Goal: Task Accomplishment & Management: Complete application form

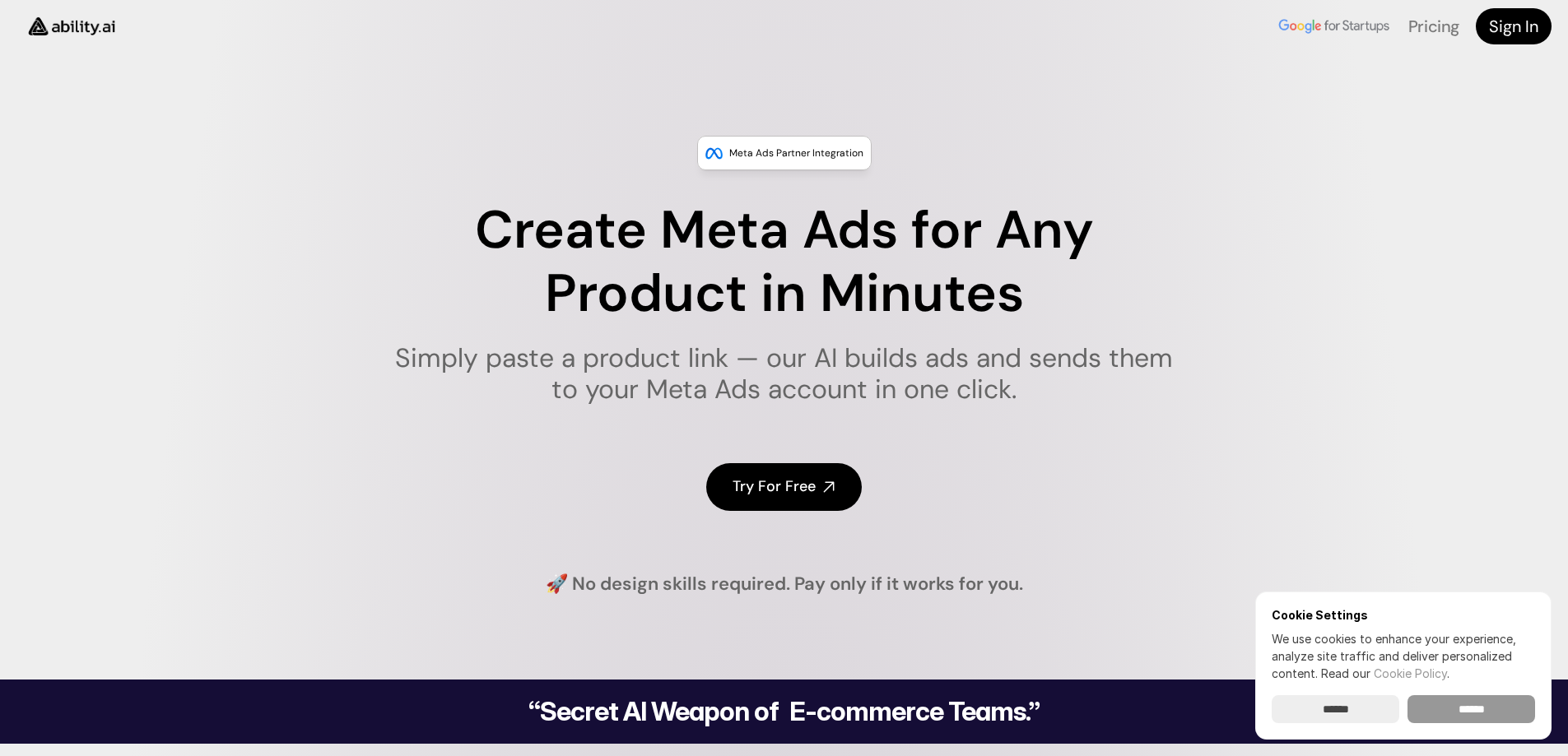
click at [1477, 710] on input "******" at bounding box center [1470, 709] width 127 height 28
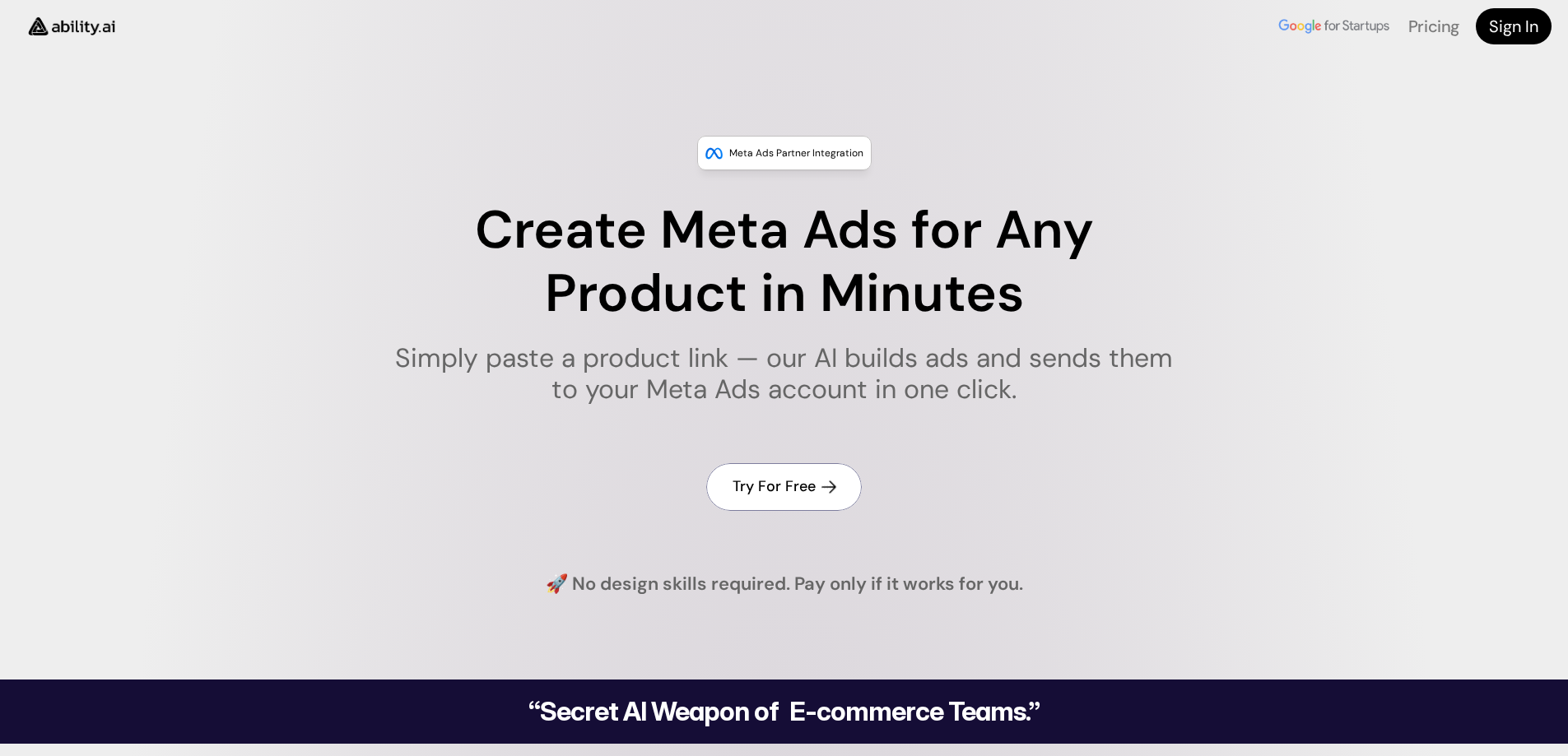
click at [756, 476] on h4 "Try For Free" at bounding box center [774, 486] width 83 height 21
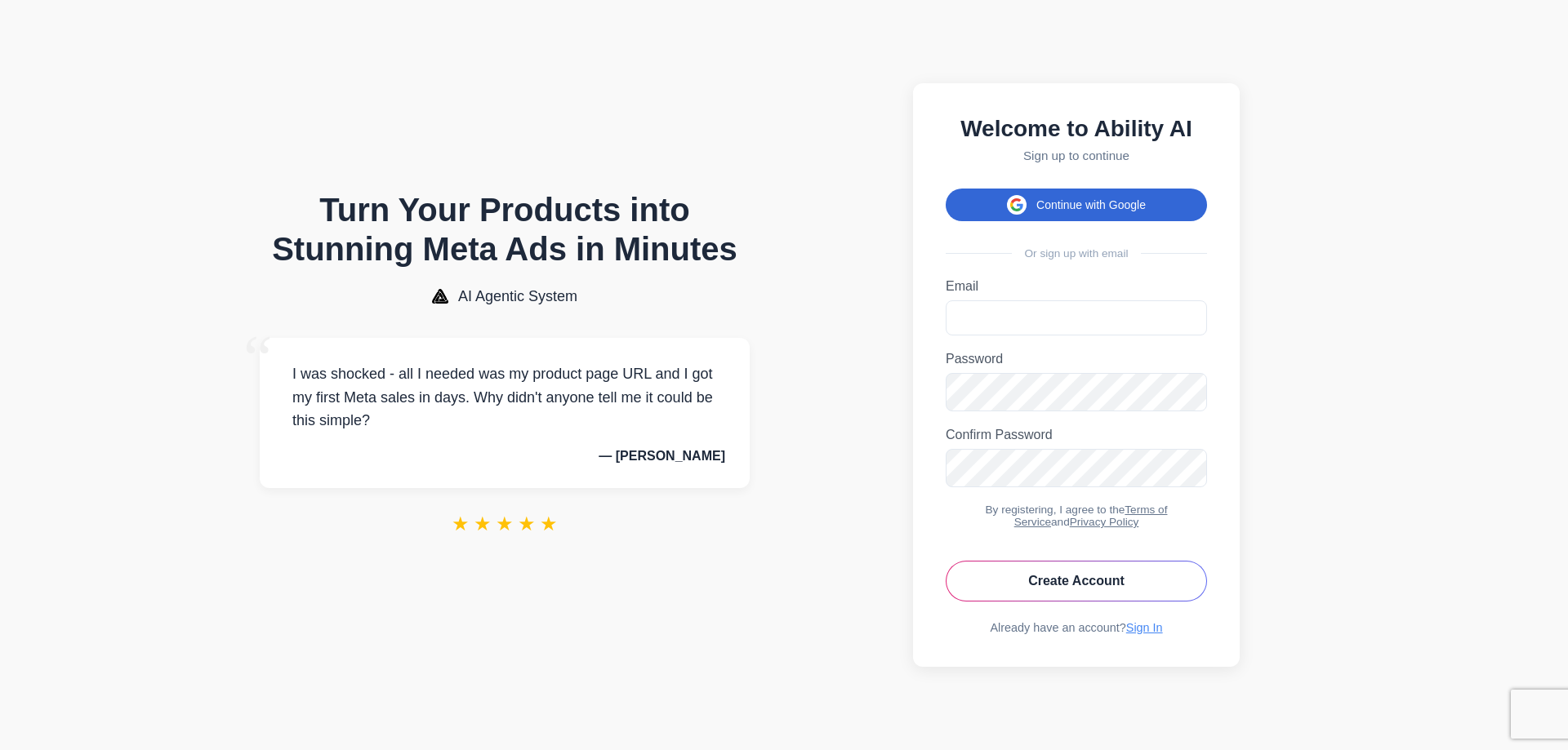
click at [1040, 195] on button "Continue with Google" at bounding box center [1076, 204] width 261 height 32
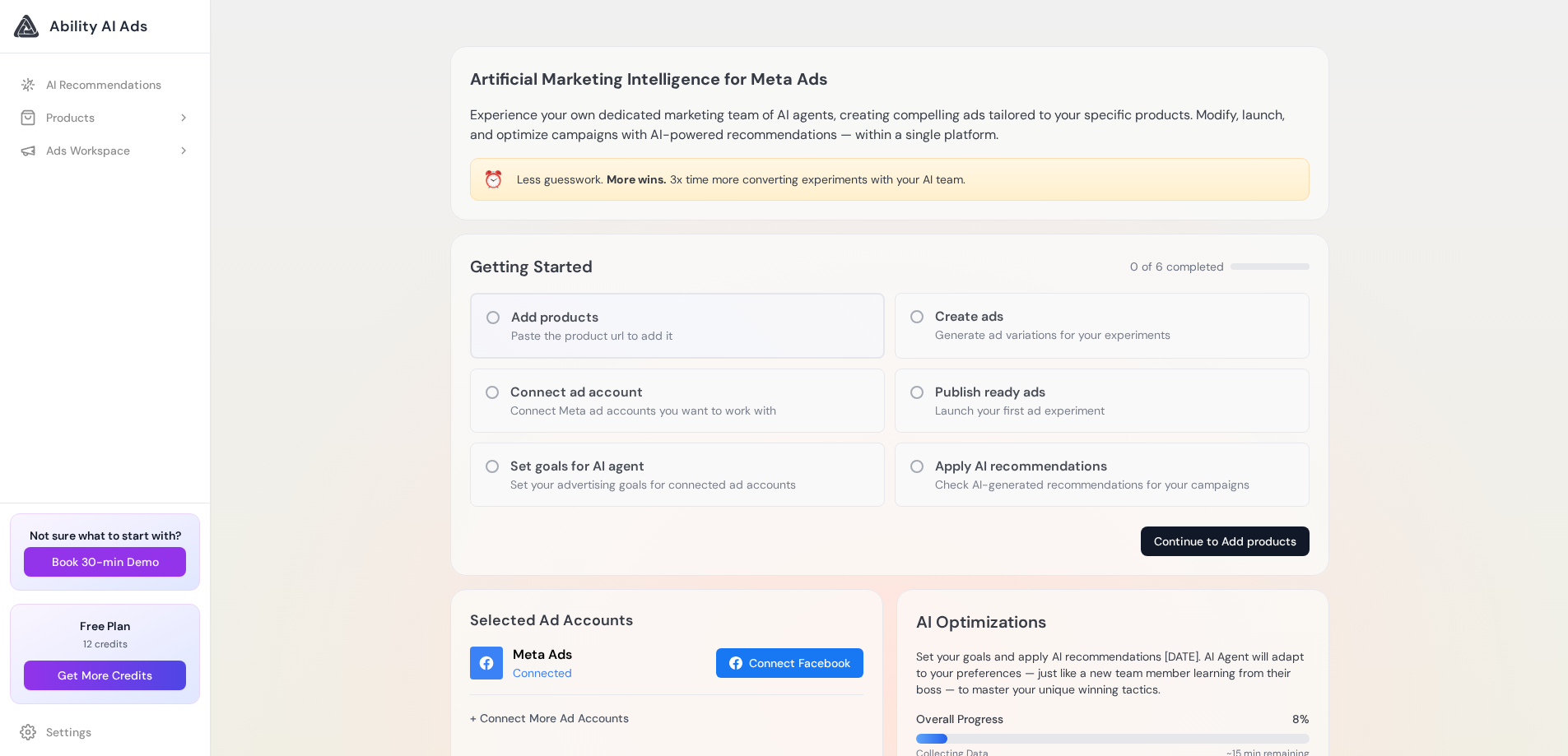
click at [1183, 535] on button "Continue to Add products" at bounding box center [1225, 541] width 169 height 30
